Goal: Information Seeking & Learning: Learn about a topic

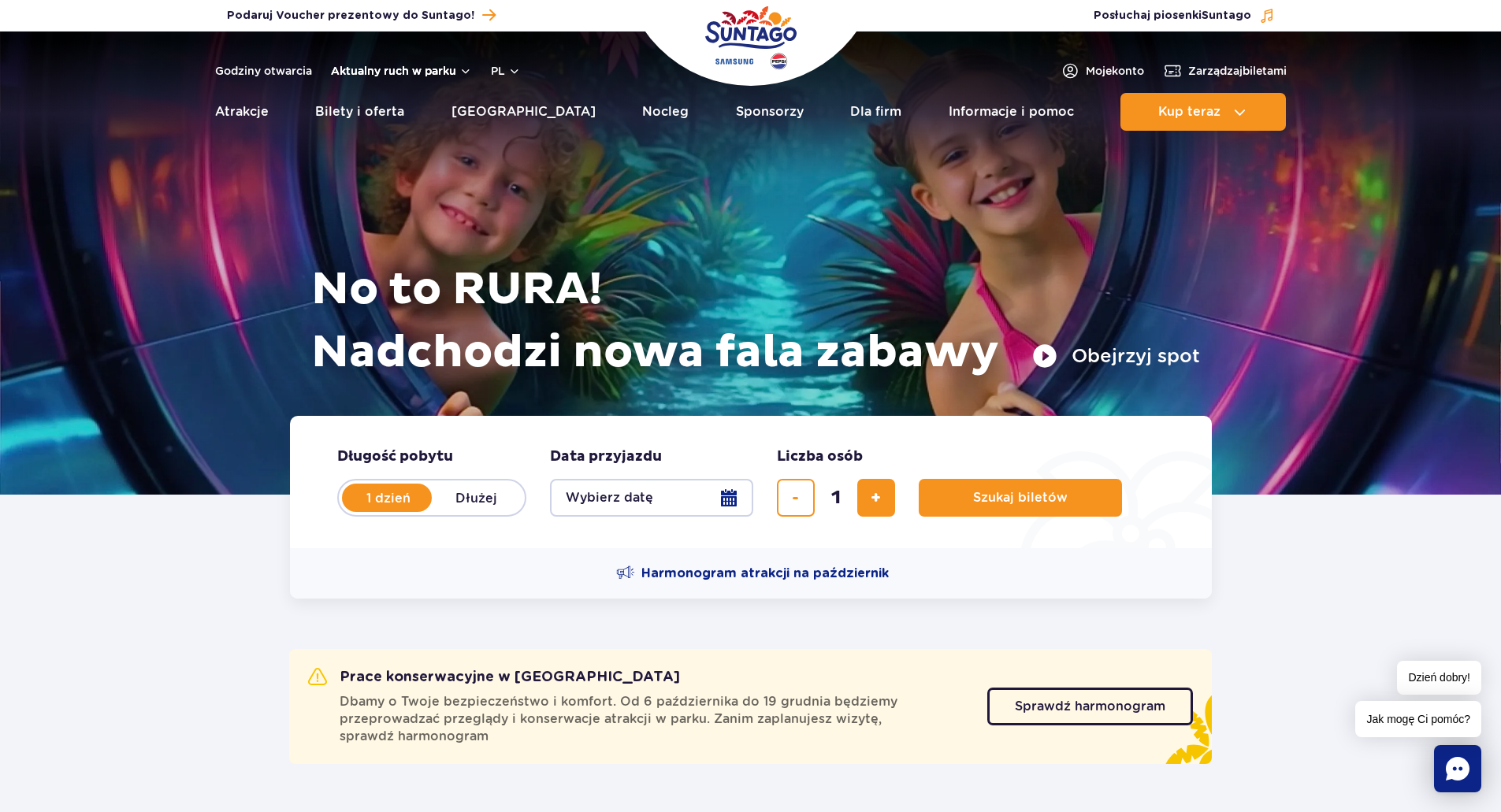
click at [392, 73] on button "Aktualny ruch w parku" at bounding box center [402, 71] width 141 height 13
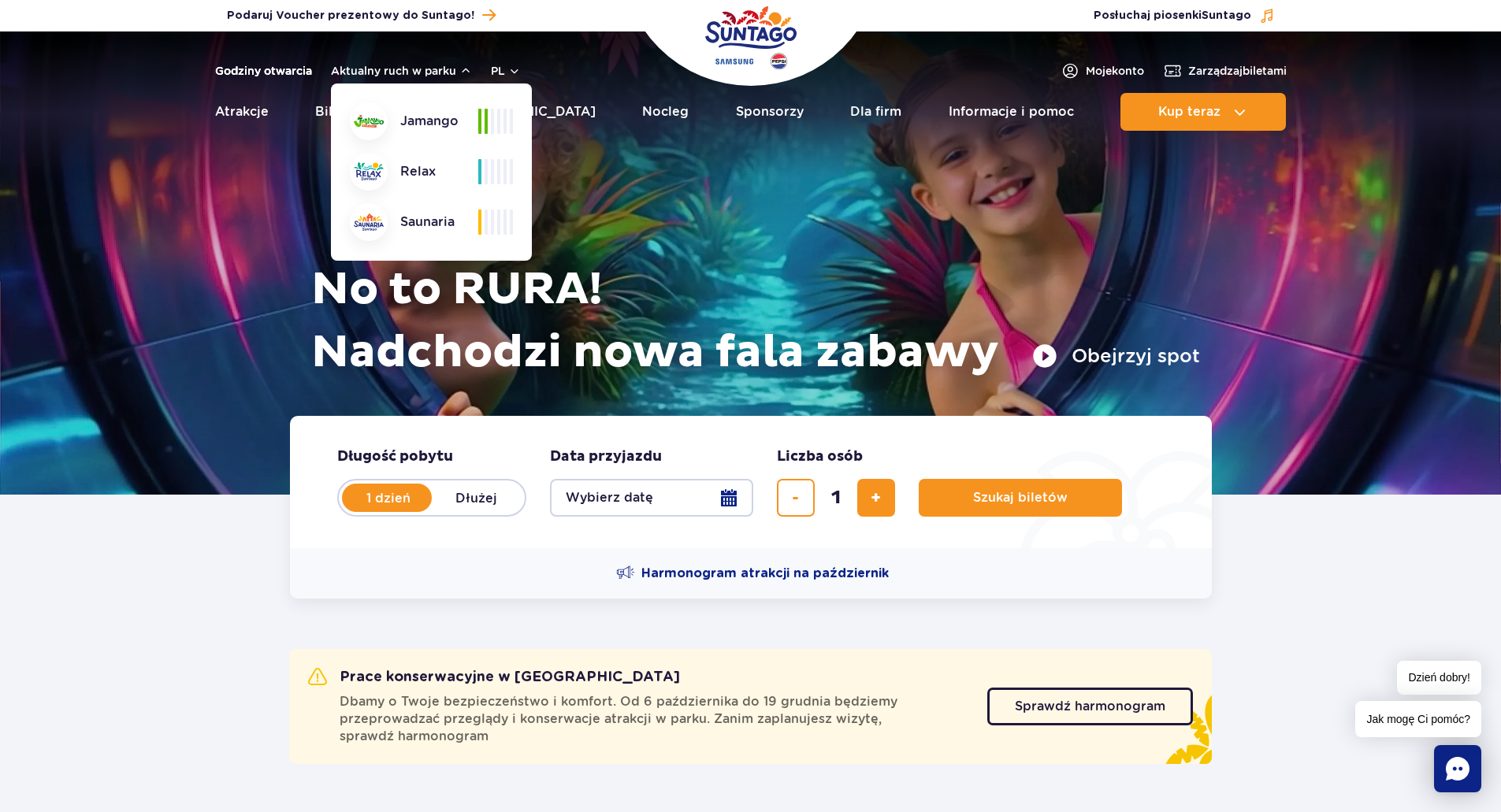
click at [261, 75] on link "Godziny otwarcia" at bounding box center [263, 71] width 97 height 15
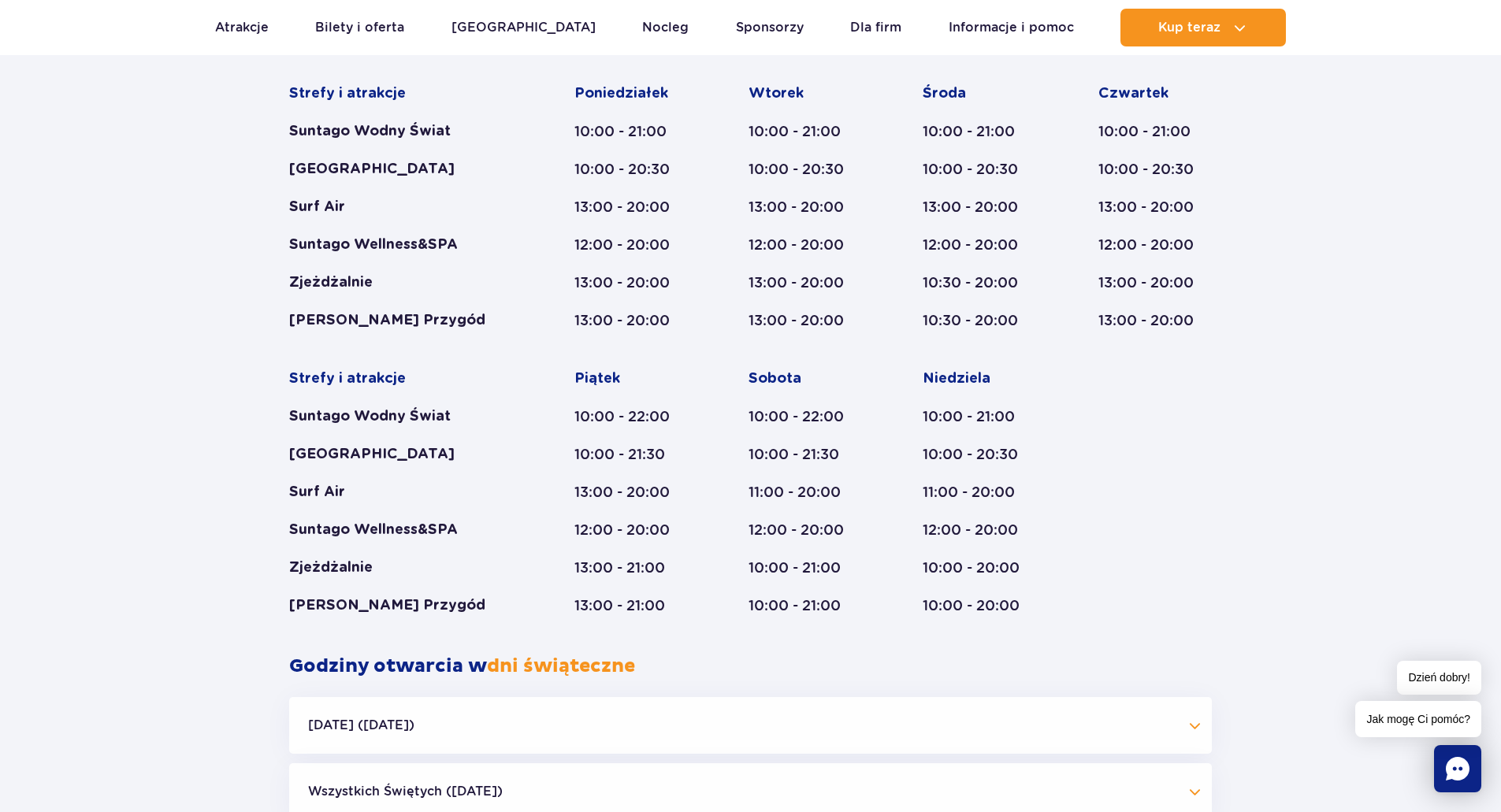
scroll to position [993, 0]
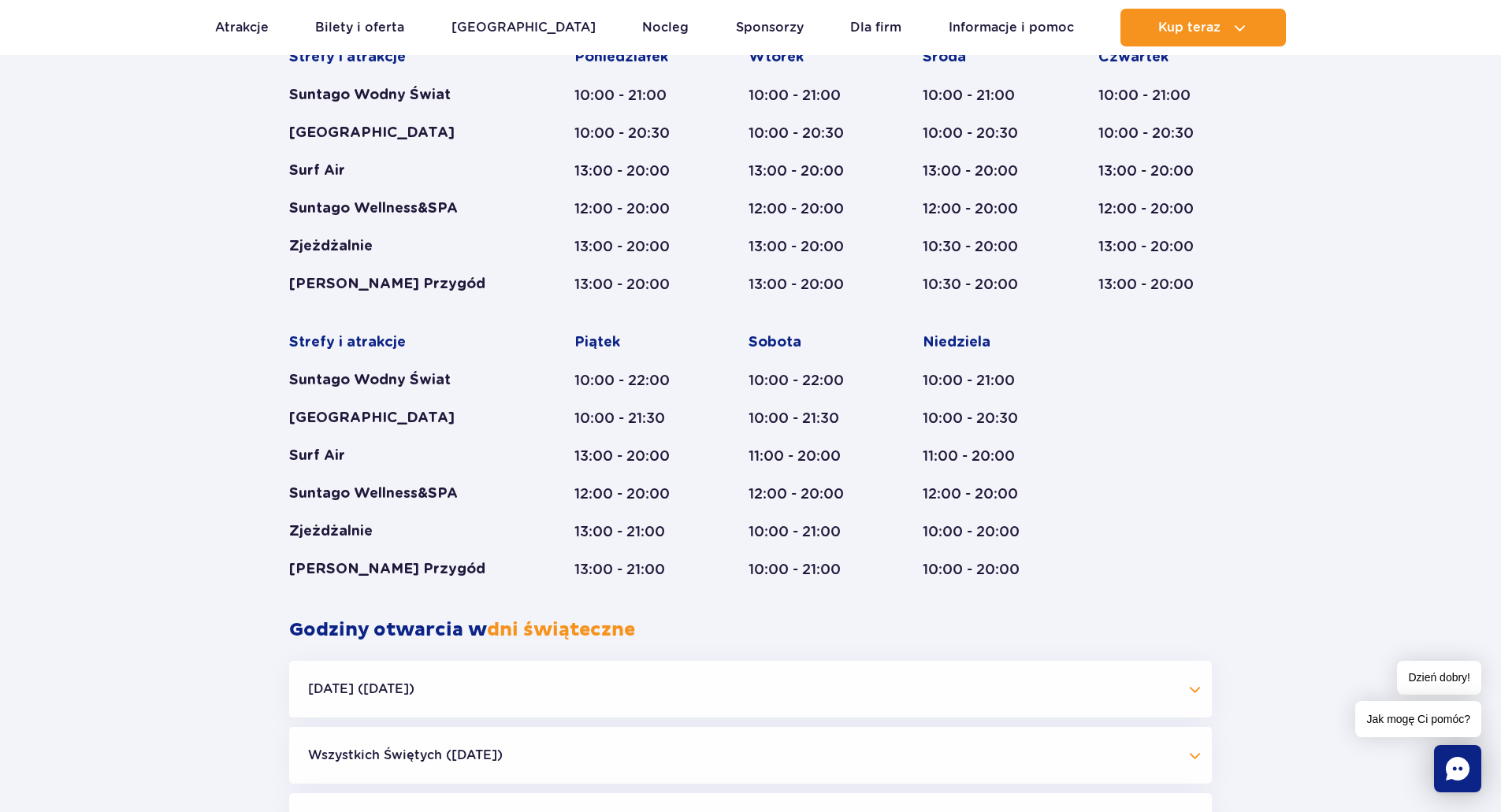
click at [1190, 687] on button "[DATE] ([DATE])" at bounding box center [750, 689] width 923 height 57
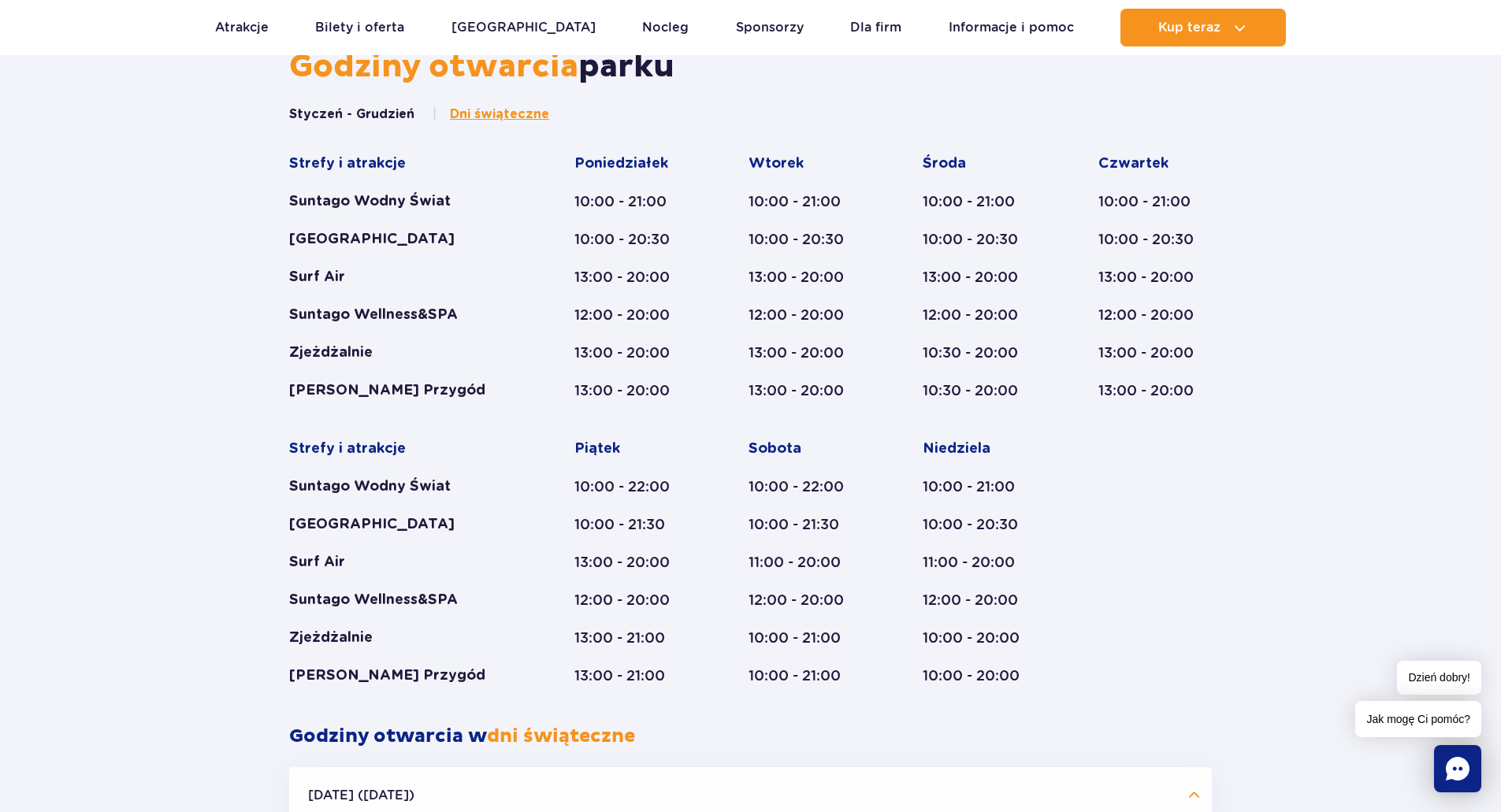
scroll to position [836, 0]
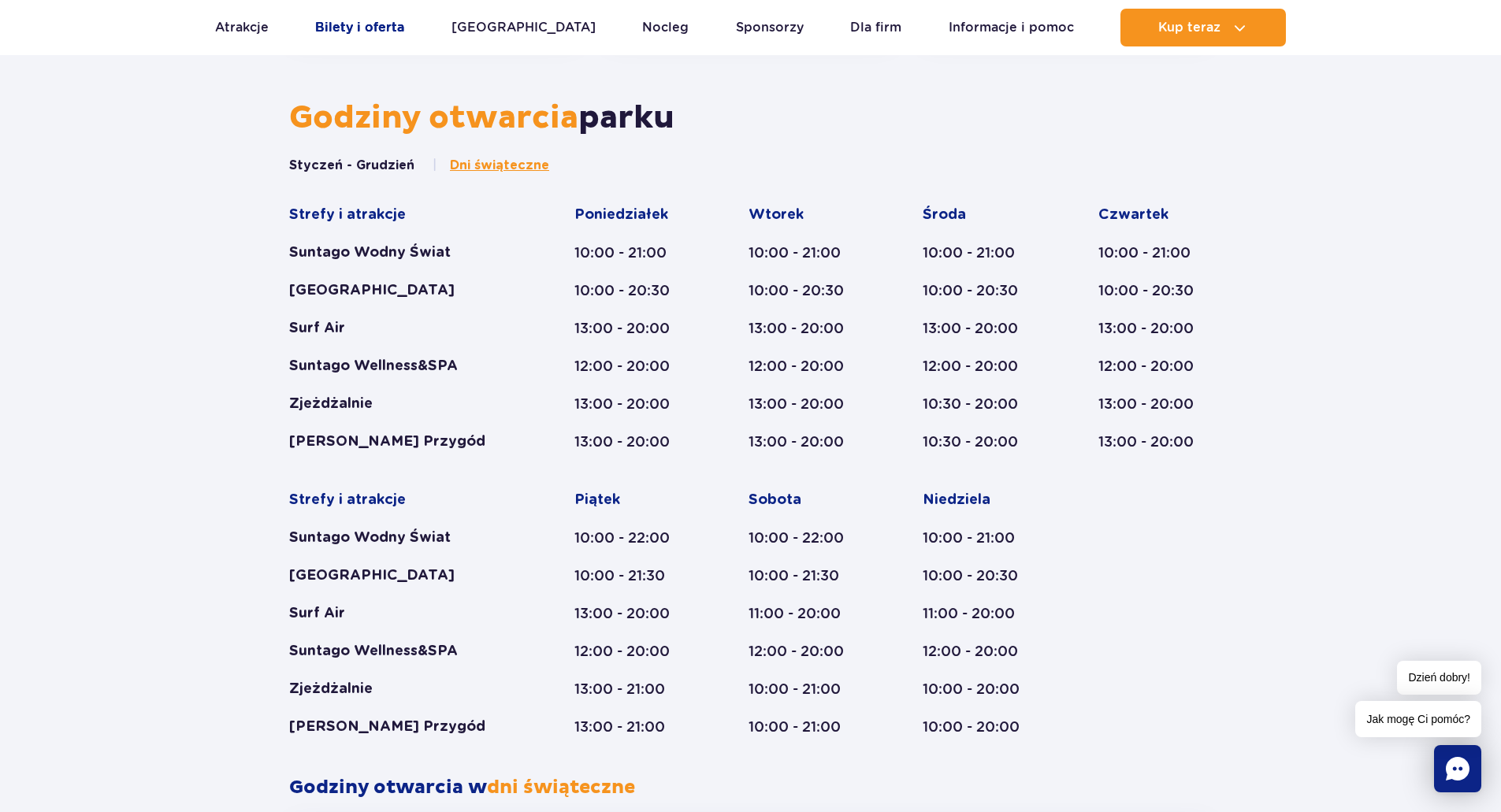
click at [372, 27] on link "Bilety i oferta" at bounding box center [360, 28] width 89 height 38
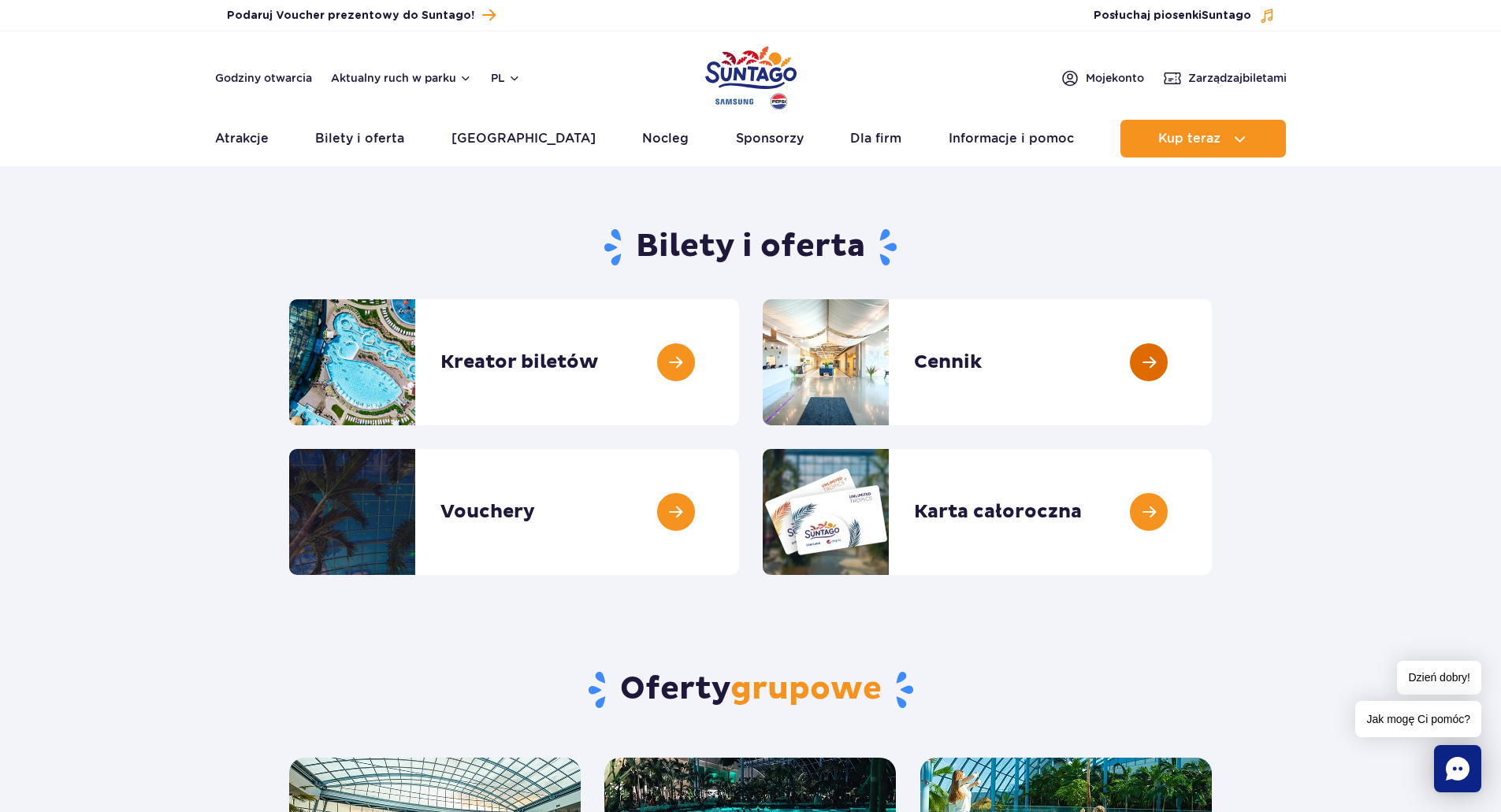
click at [1212, 351] on link at bounding box center [1212, 362] width 0 height 126
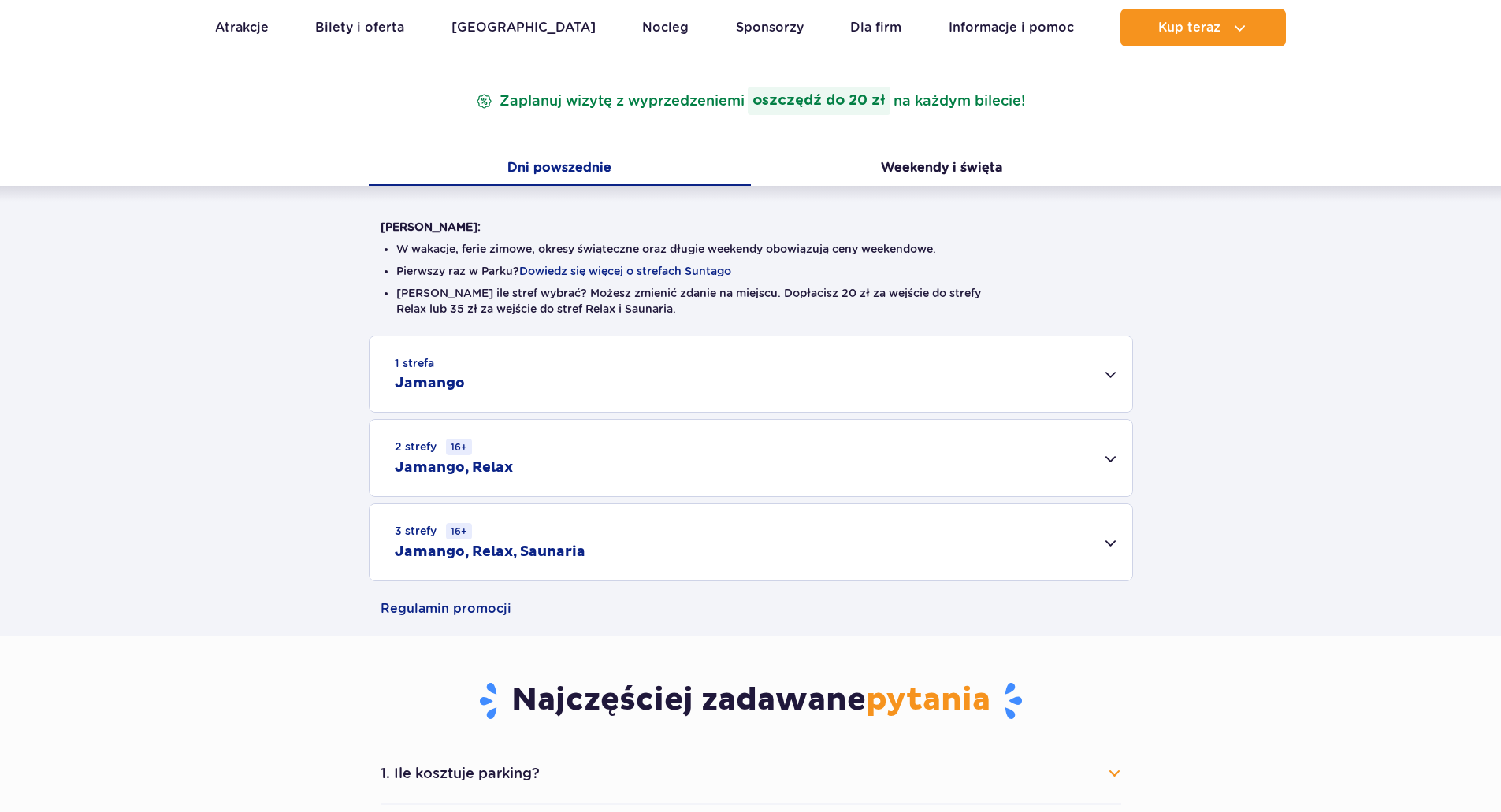
scroll to position [315, 0]
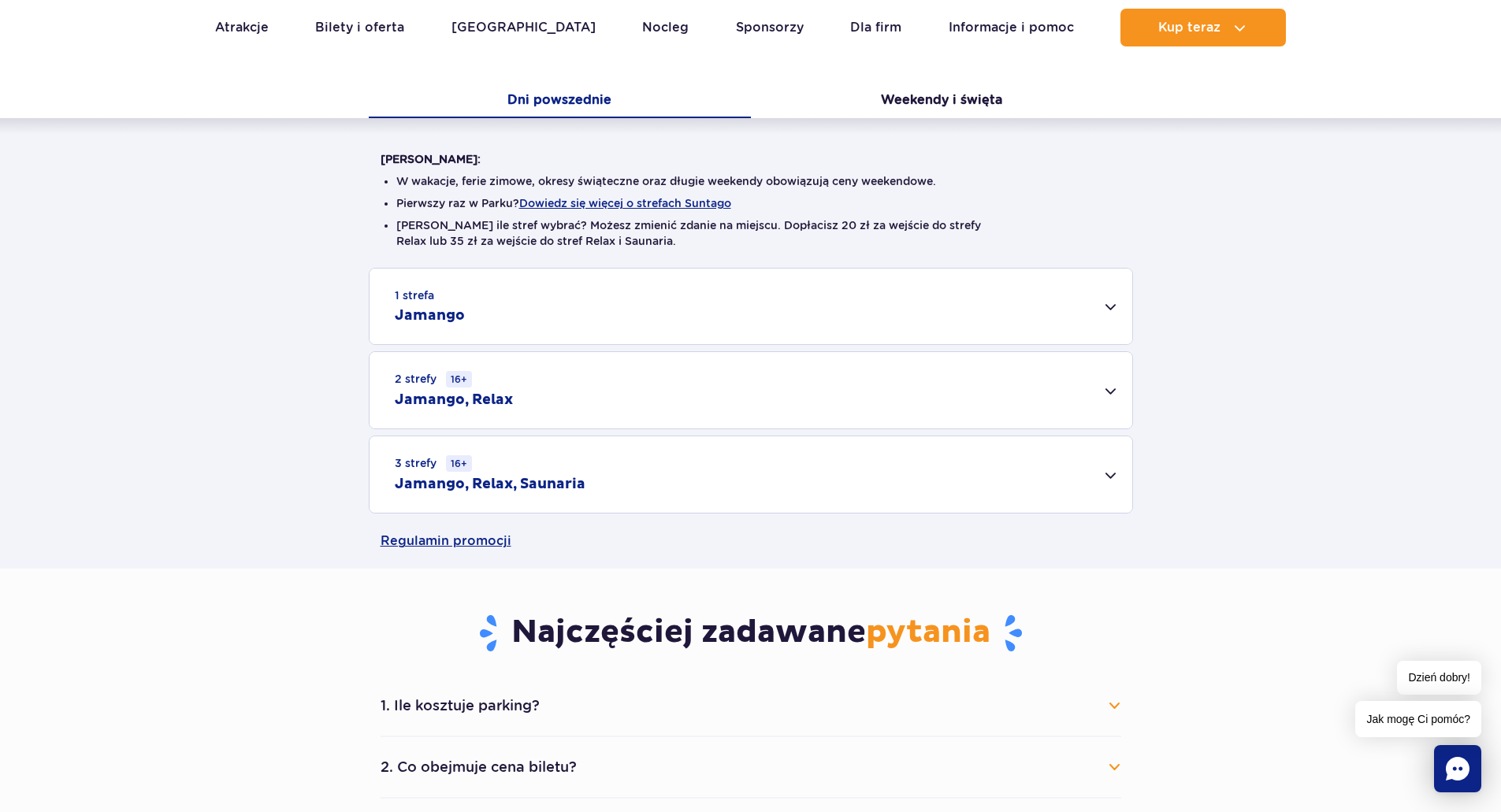
click at [467, 323] on div "1 strefa Jamango" at bounding box center [750, 305] width 762 height 75
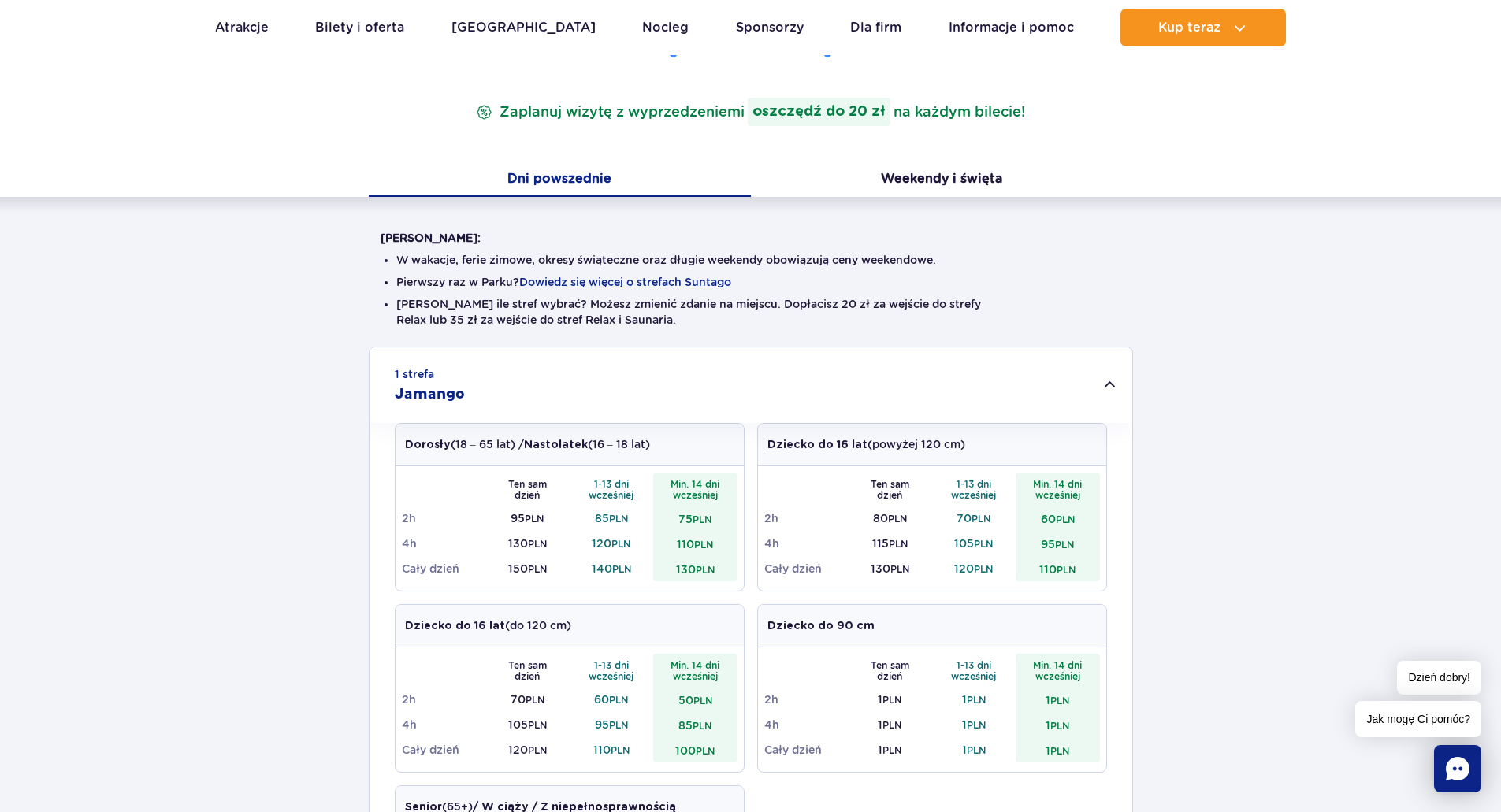
scroll to position [0, 0]
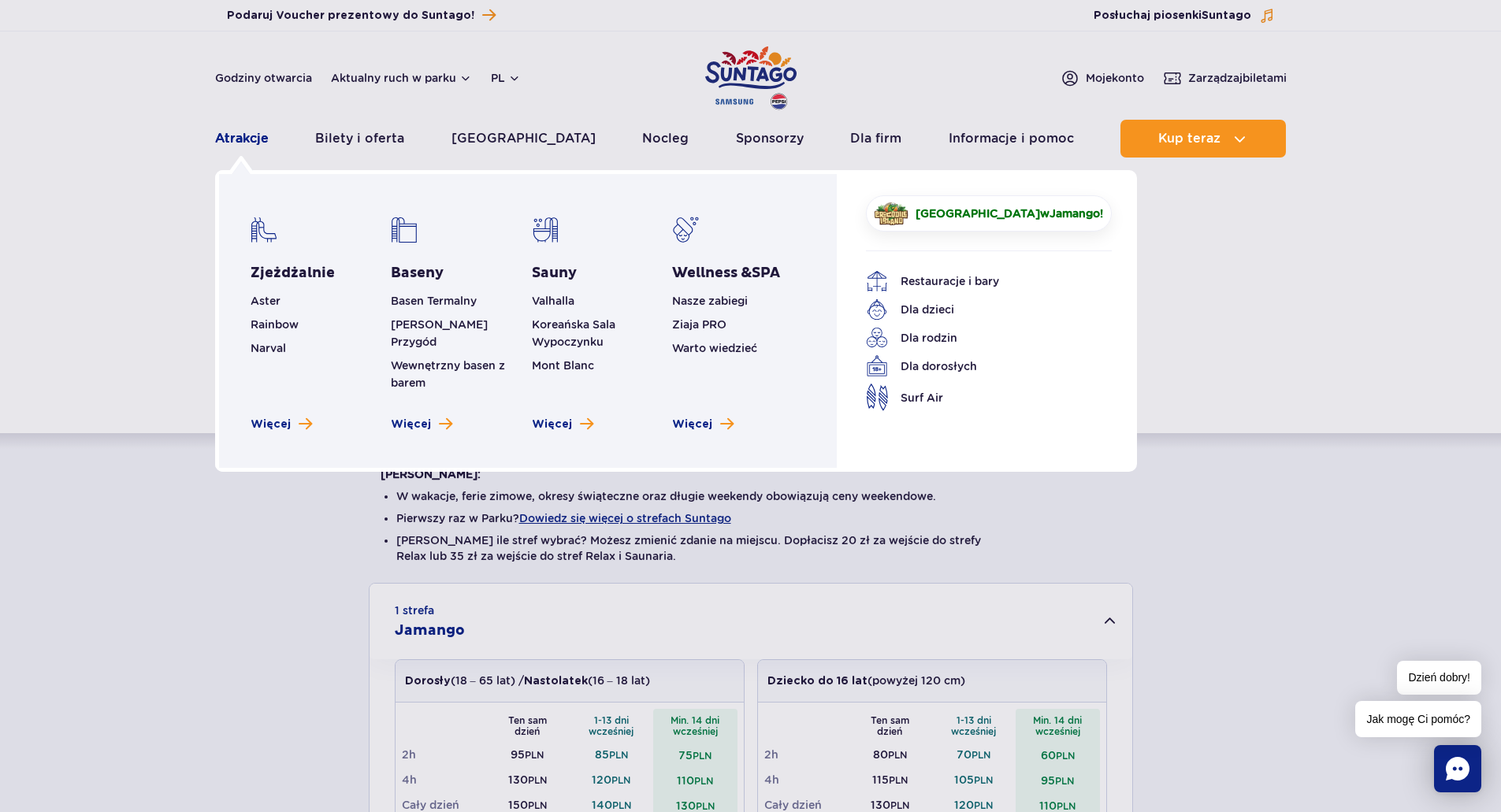
click at [238, 137] on link "Atrakcje" at bounding box center [241, 139] width 53 height 38
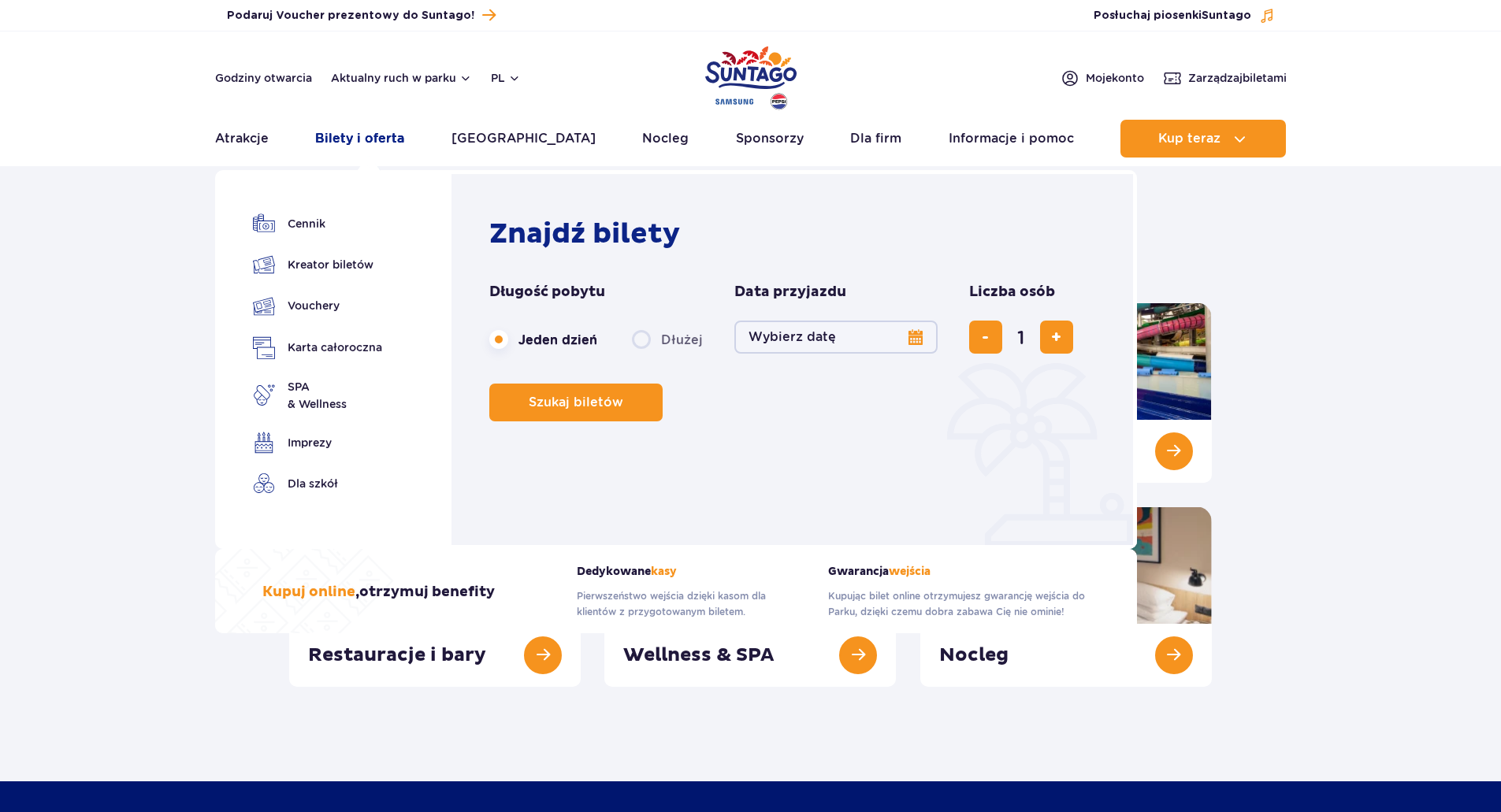
click at [385, 141] on link "Bilety i oferta" at bounding box center [360, 139] width 89 height 38
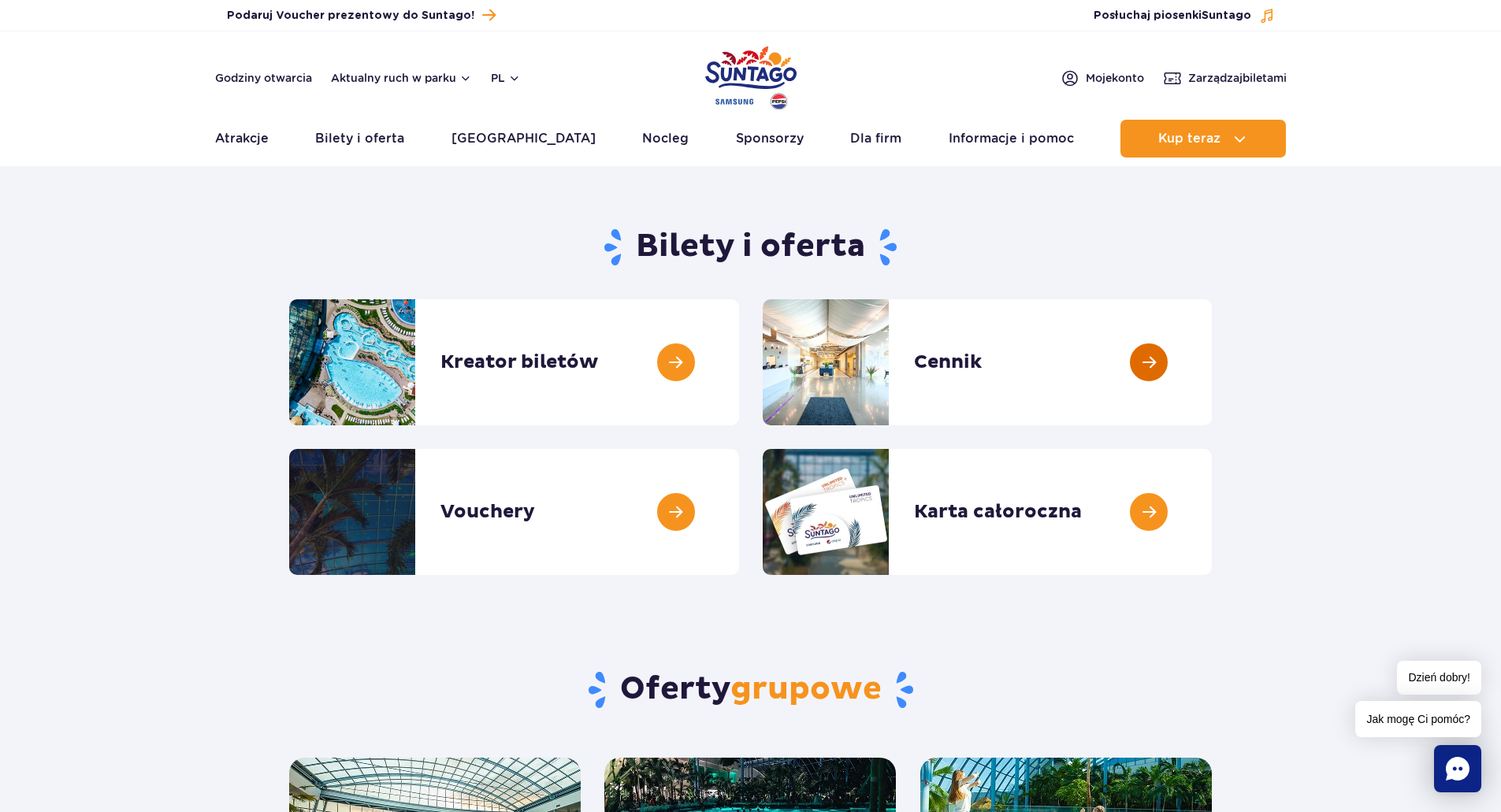
click at [1212, 324] on link at bounding box center [1212, 362] width 0 height 126
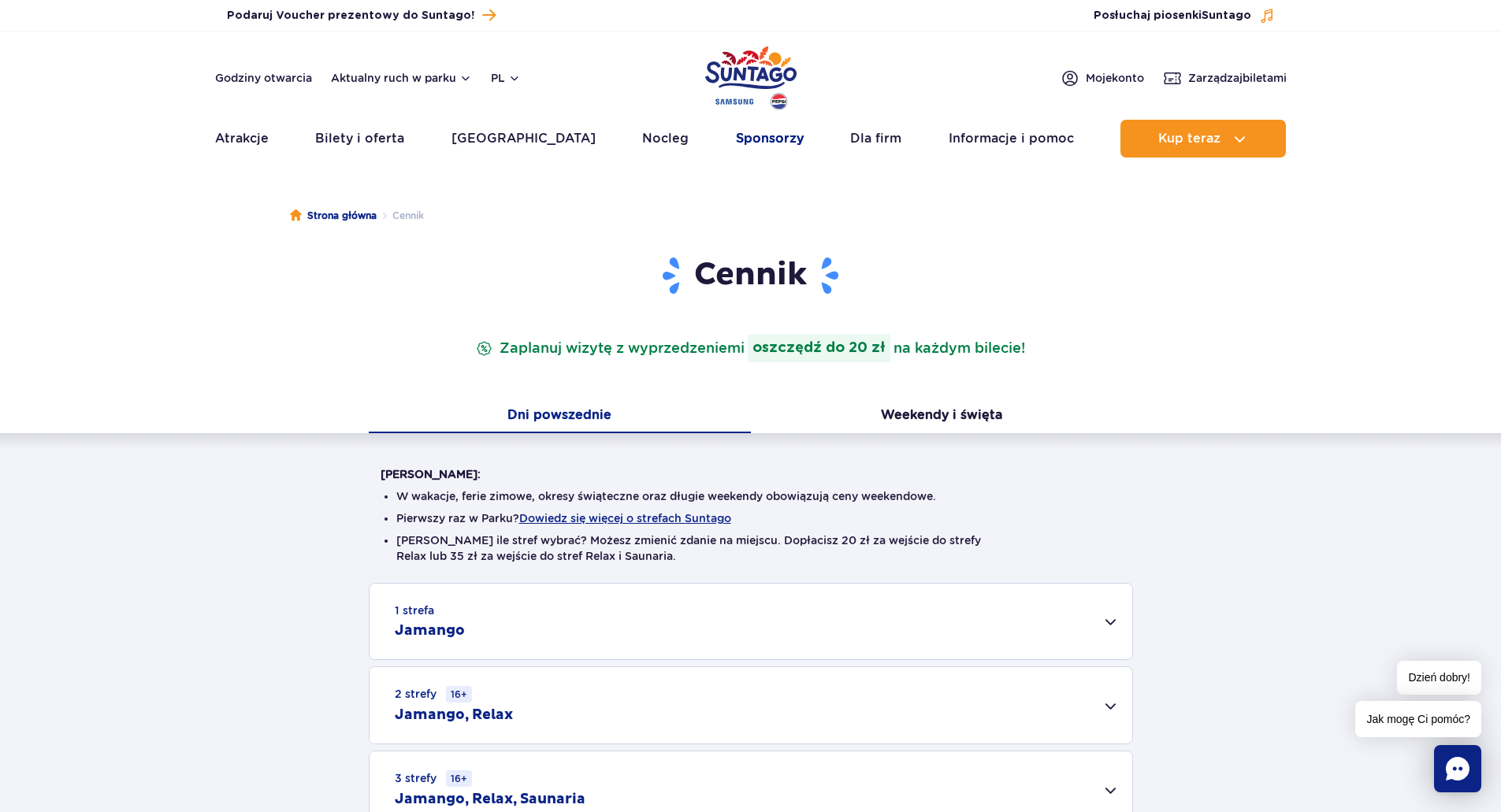
click at [746, 141] on link "Sponsorzy" at bounding box center [770, 139] width 68 height 38
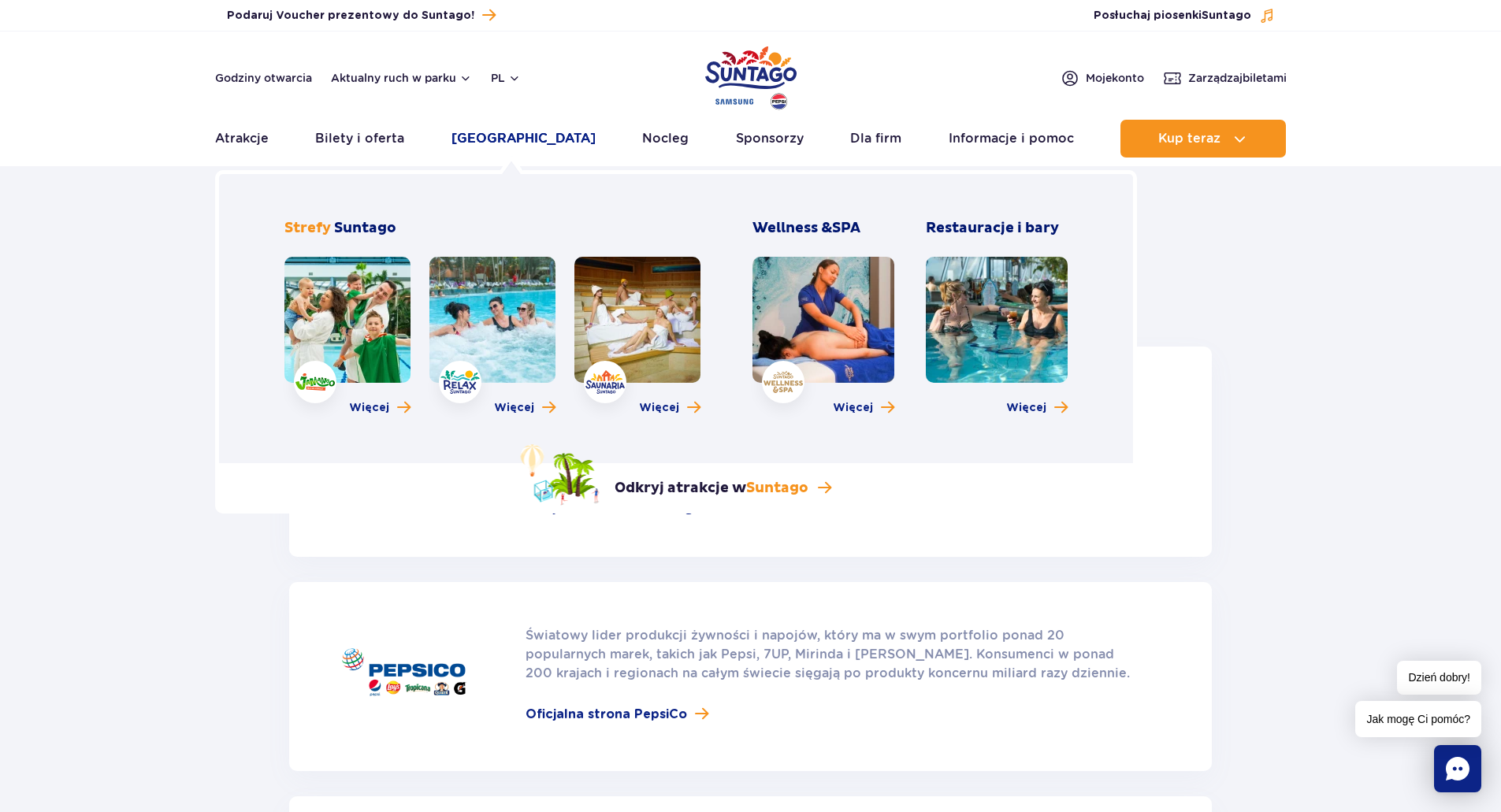
click at [502, 136] on link "[GEOGRAPHIC_DATA]" at bounding box center [523, 139] width 144 height 38
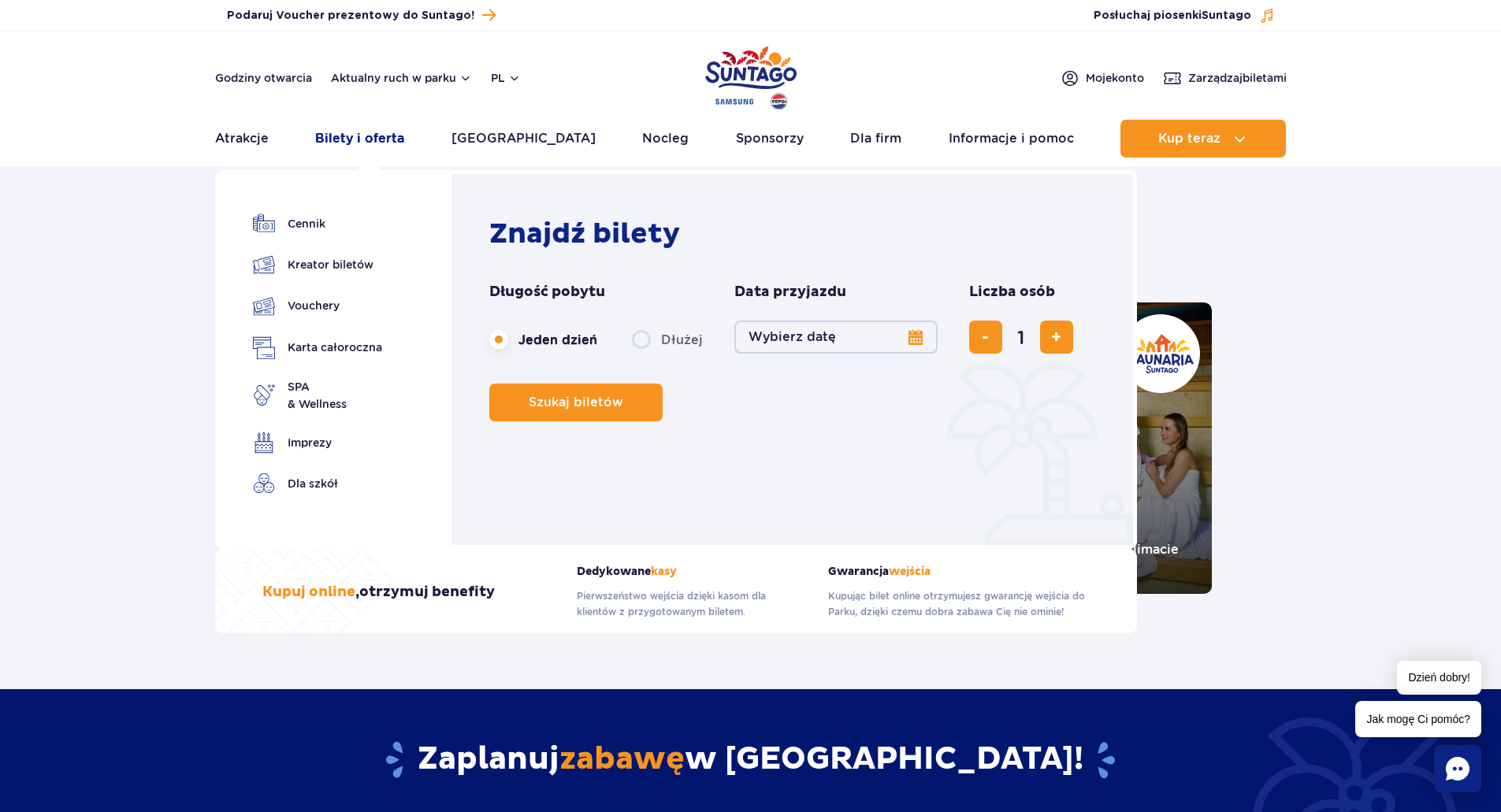
click at [401, 130] on link "Bilety i oferta" at bounding box center [360, 139] width 89 height 38
